Goal: Transaction & Acquisition: Purchase product/service

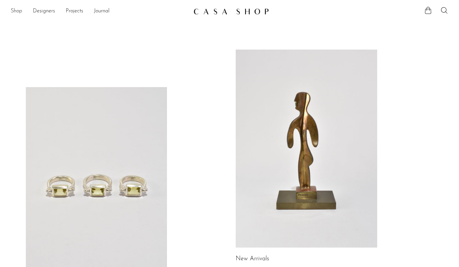
click at [14, 10] on link "Shop" at bounding box center [16, 11] width 11 height 9
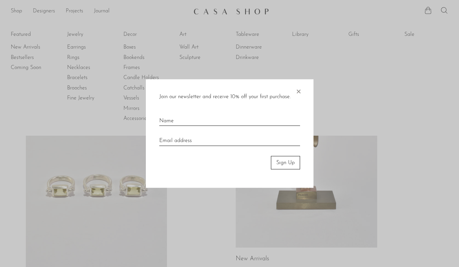
click at [305, 36] on div at bounding box center [229, 133] width 459 height 267
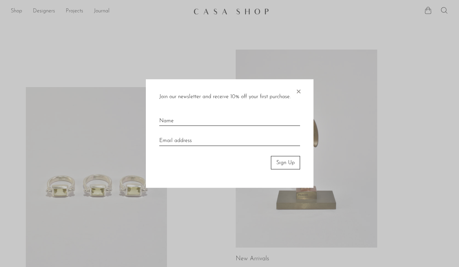
click at [301, 34] on div at bounding box center [229, 133] width 459 height 267
click at [302, 108] on div "Join our newsletter and receive 10% off your first purchase. × Sign Up" at bounding box center [230, 133] width 168 height 109
click at [299, 92] on span "×" at bounding box center [298, 89] width 7 height 21
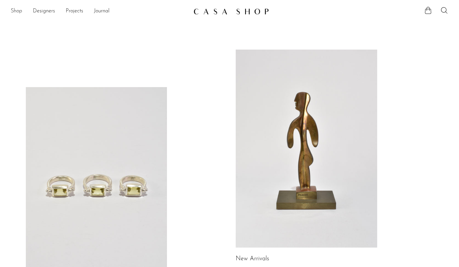
click at [17, 12] on link "Shop" at bounding box center [16, 11] width 11 height 9
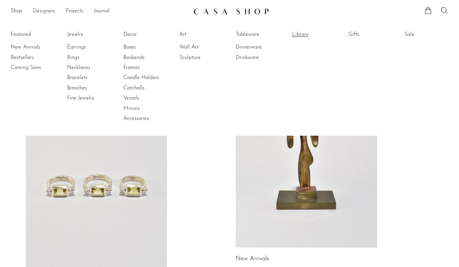
click at [296, 33] on link "Library" at bounding box center [317, 34] width 50 height 7
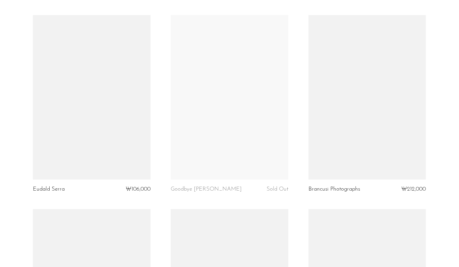
scroll to position [1844, 0]
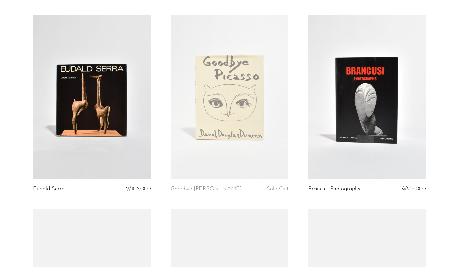
click at [236, 77] on link at bounding box center [230, 97] width 118 height 165
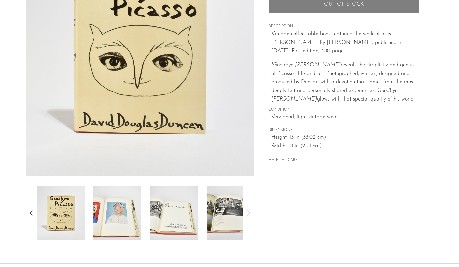
scroll to position [107, 0]
click at [101, 208] on img at bounding box center [117, 213] width 49 height 54
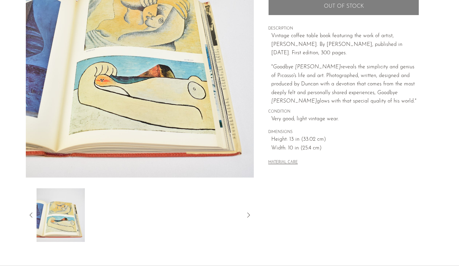
scroll to position [1, 0]
